Goal: Transaction & Acquisition: Obtain resource

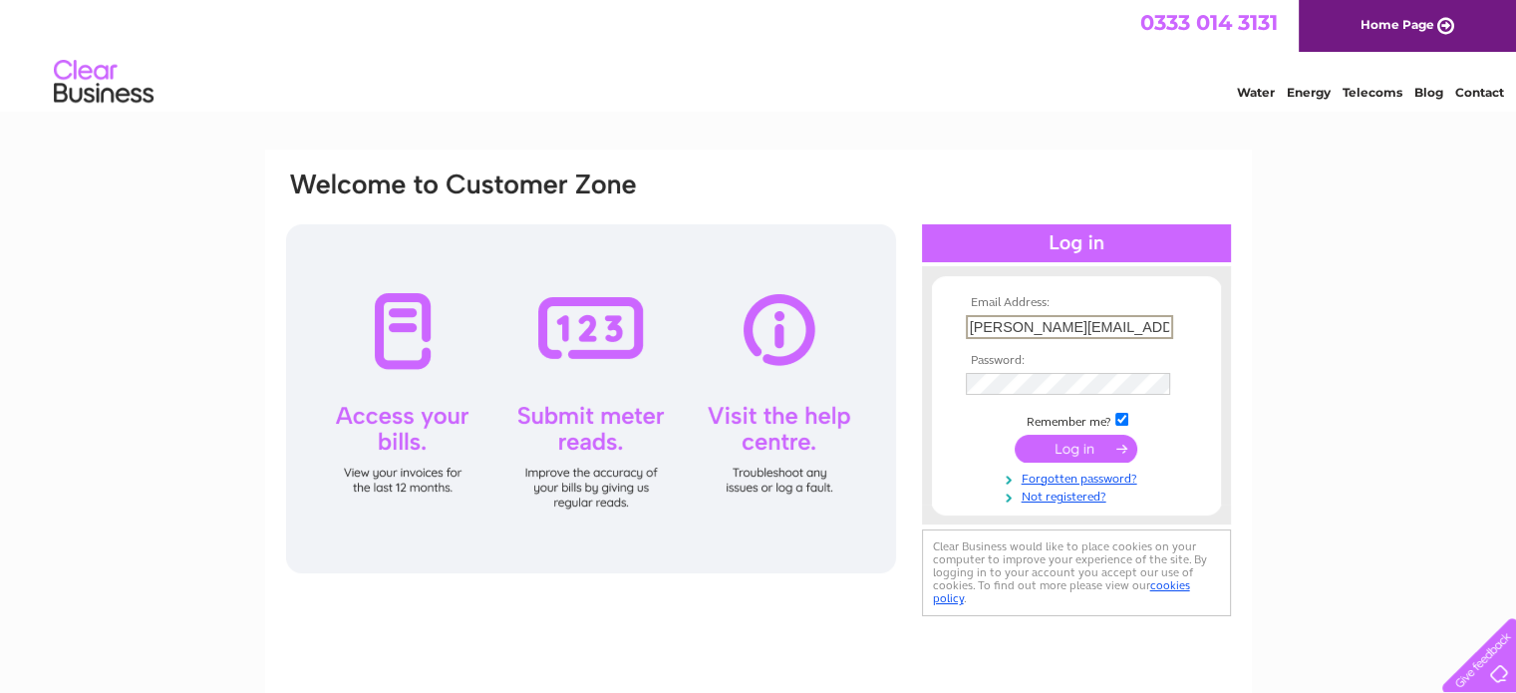
click at [1084, 441] on input "submit" at bounding box center [1075, 448] width 123 height 28
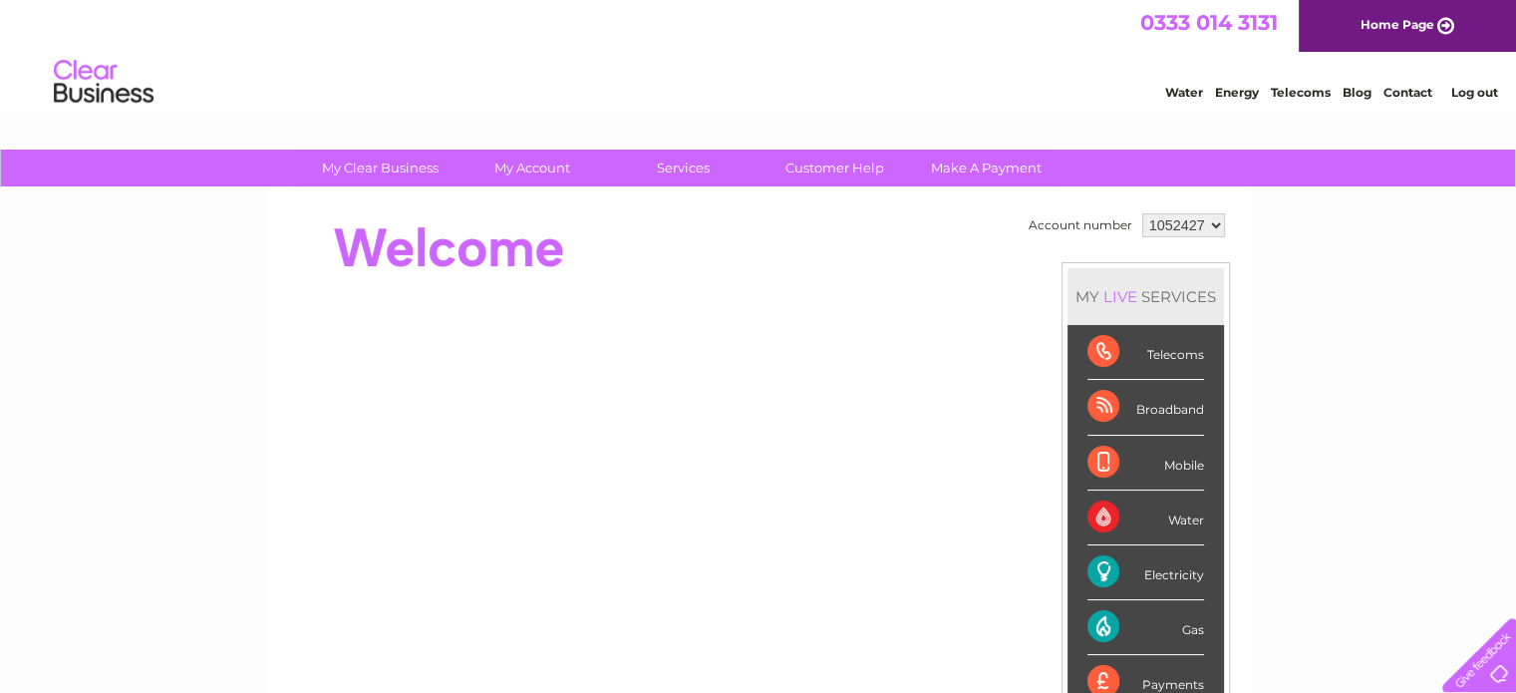
scroll to position [52, 0]
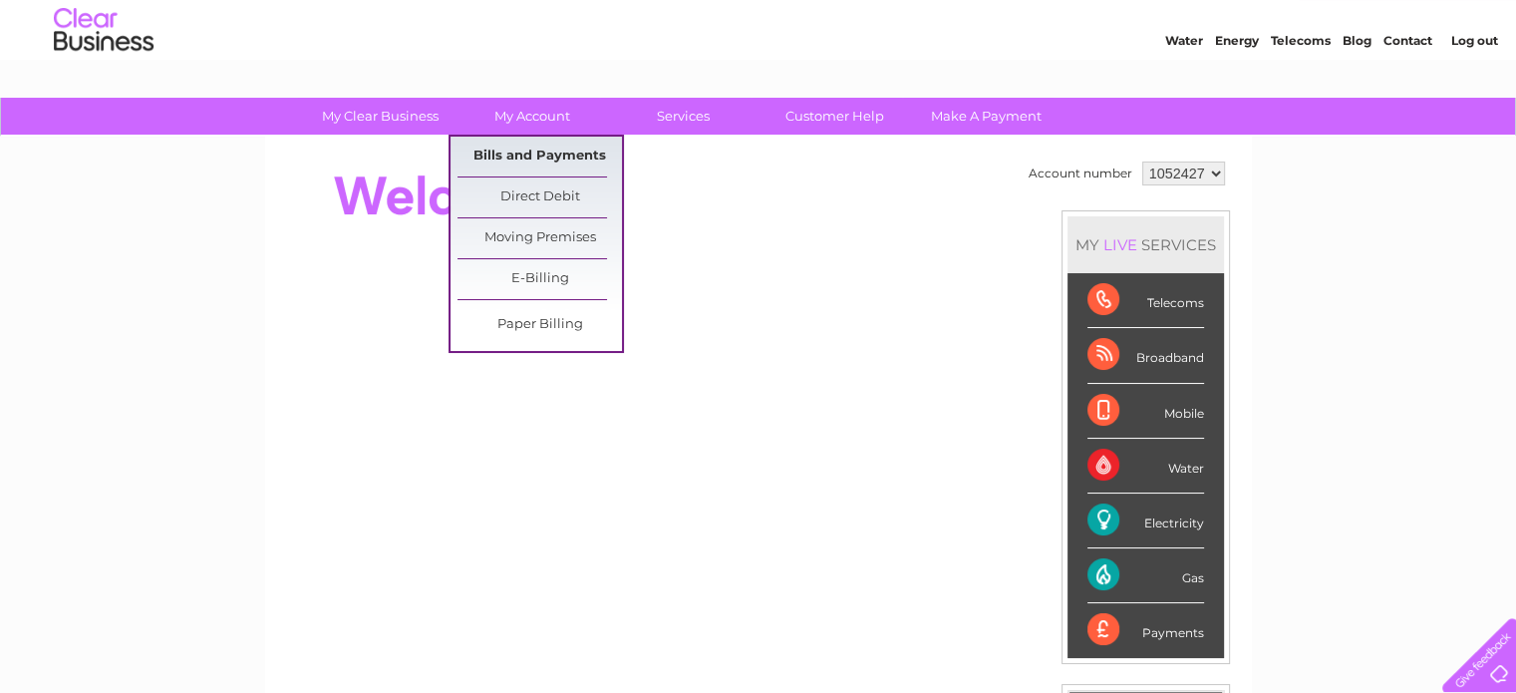
click at [514, 150] on link "Bills and Payments" at bounding box center [539, 157] width 164 height 40
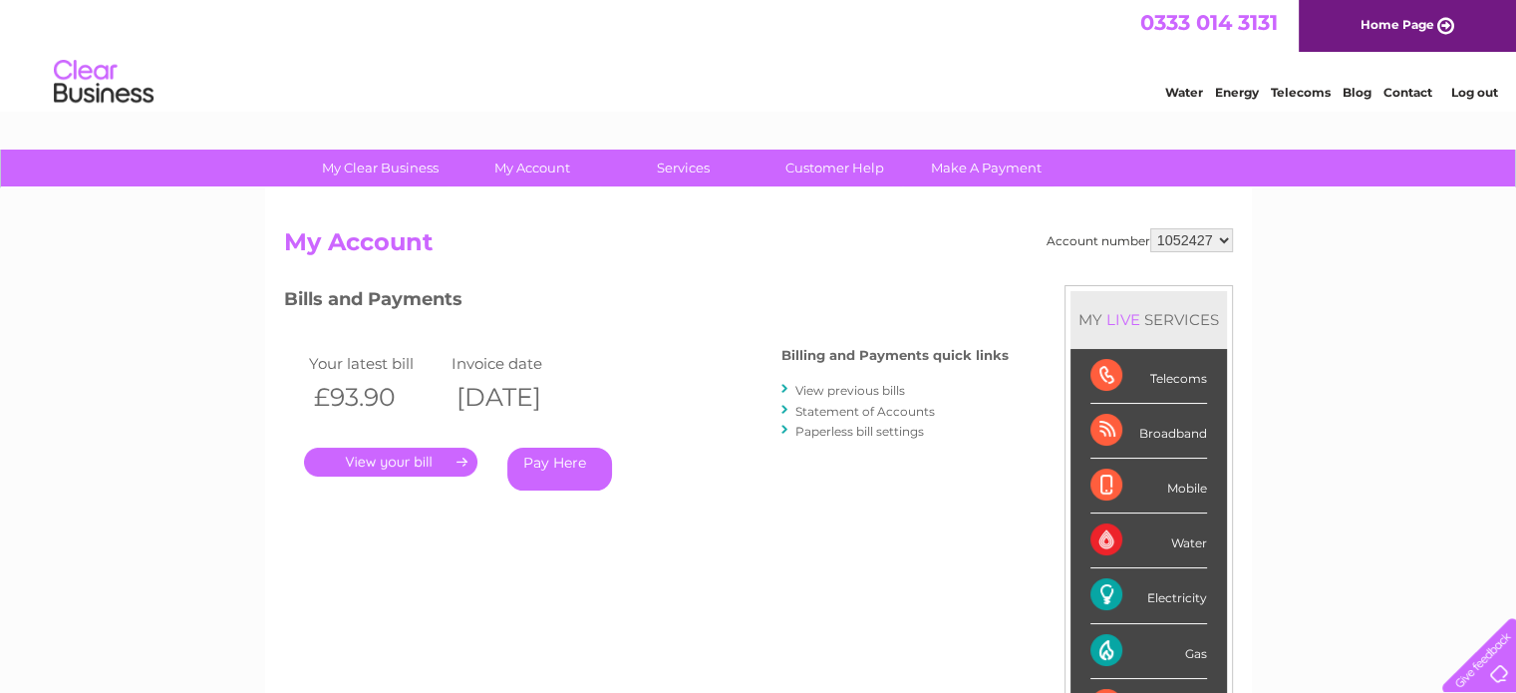
click at [411, 456] on link "." at bounding box center [390, 461] width 173 height 29
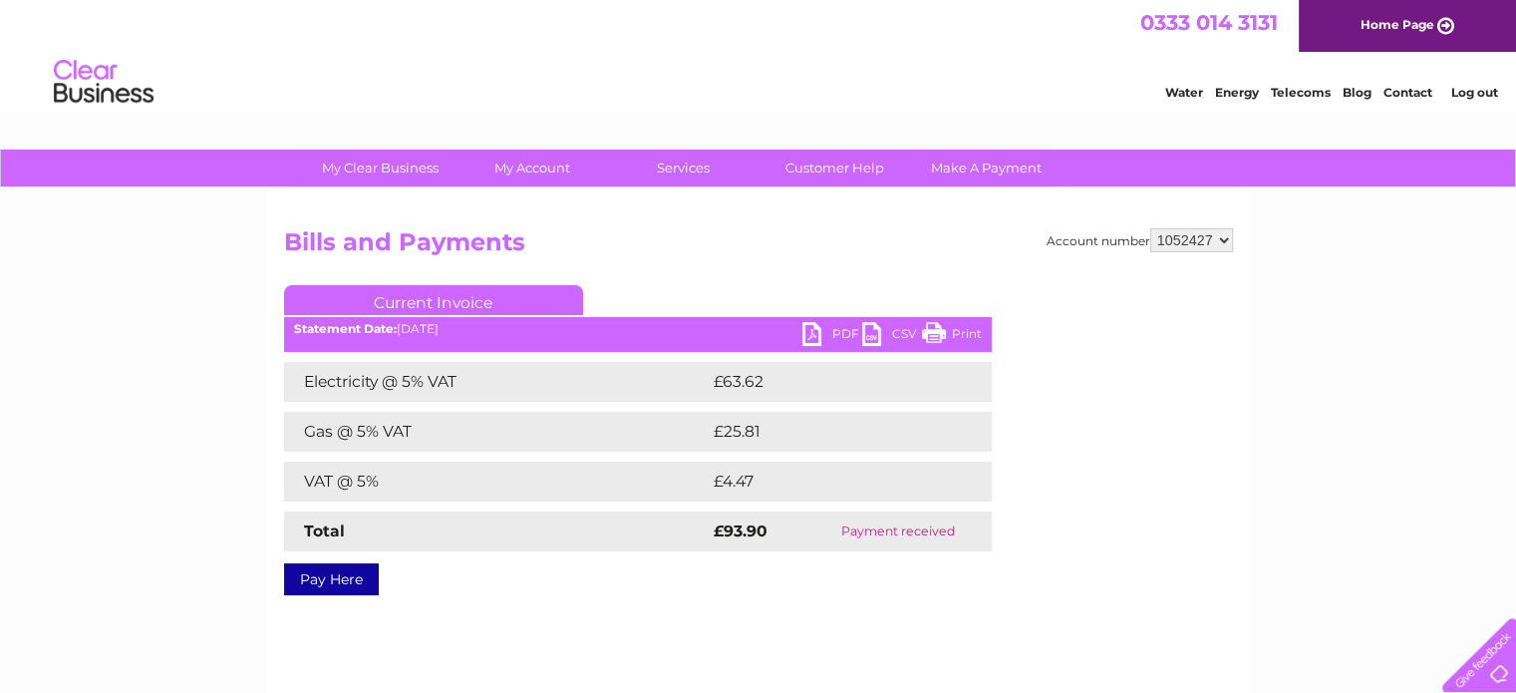
click at [813, 332] on link "PDF" at bounding box center [832, 336] width 60 height 29
